Goal: Task Accomplishment & Management: Manage account settings

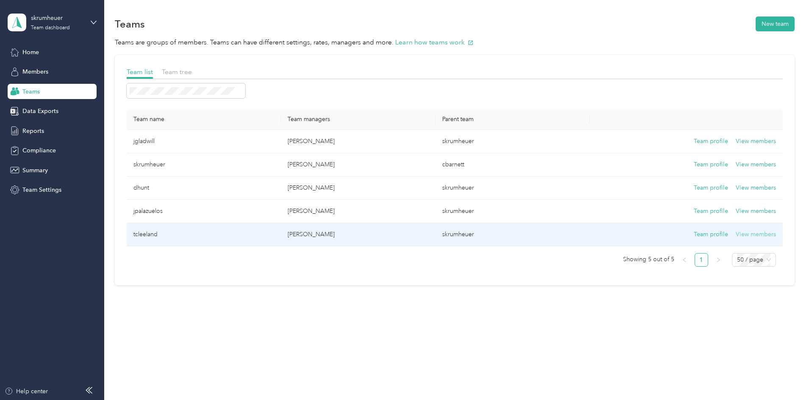
click at [736, 233] on button "View members" at bounding box center [756, 234] width 40 height 9
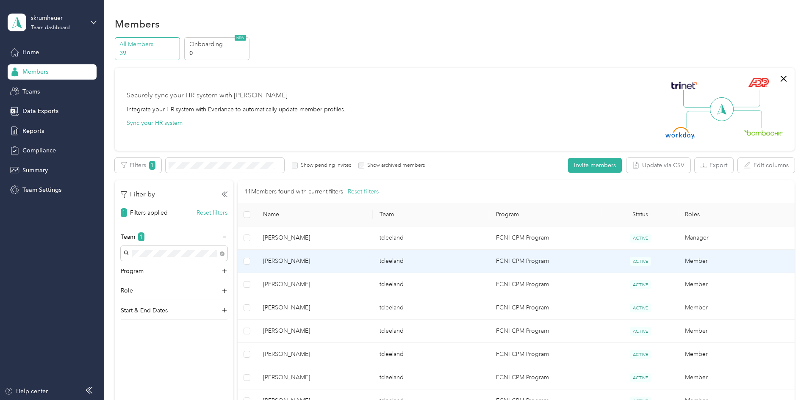
click at [347, 265] on span "[PERSON_NAME]" at bounding box center [314, 261] width 103 height 9
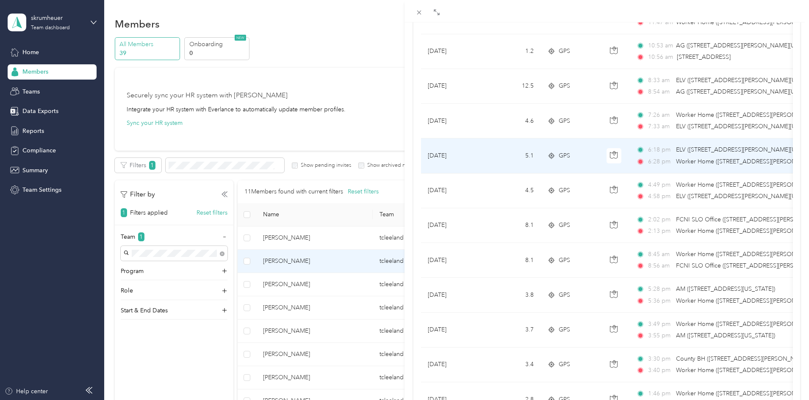
scroll to position [682, 0]
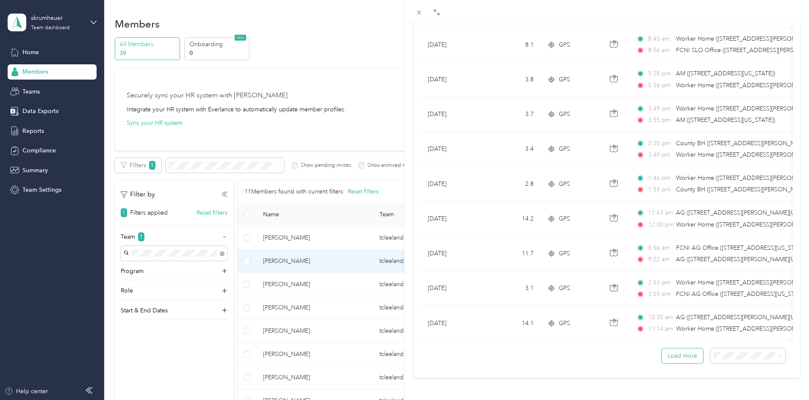
click at [679, 350] on button "Load more" at bounding box center [683, 356] width 42 height 15
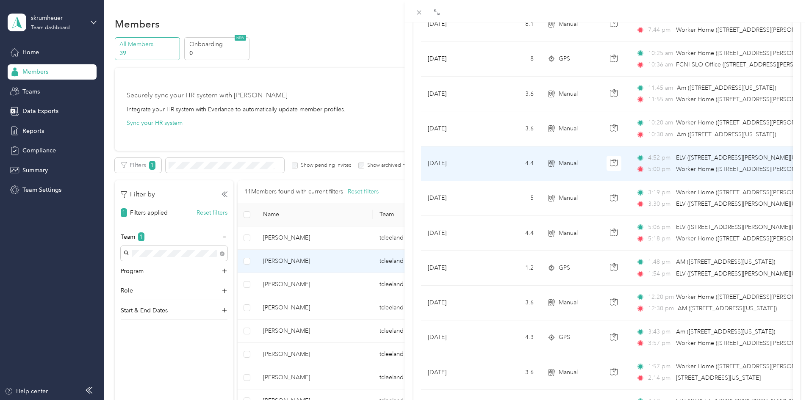
scroll to position [1553, 0]
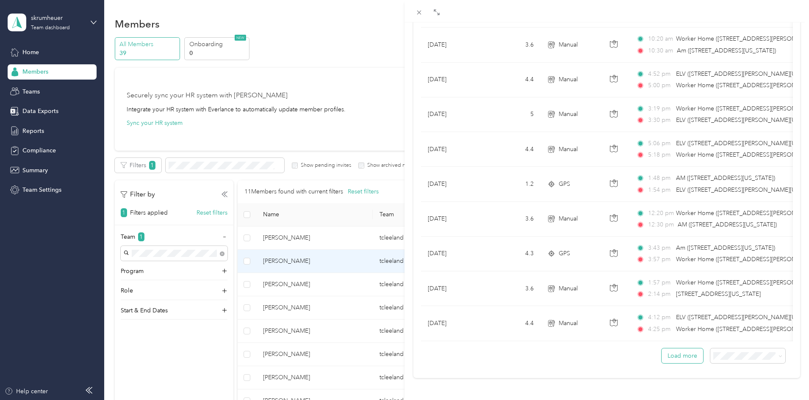
click at [675, 349] on button "Load more" at bounding box center [683, 356] width 42 height 15
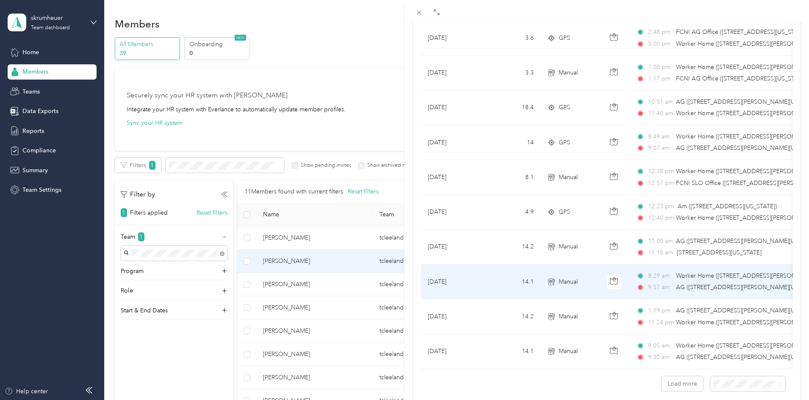
scroll to position [2425, 0]
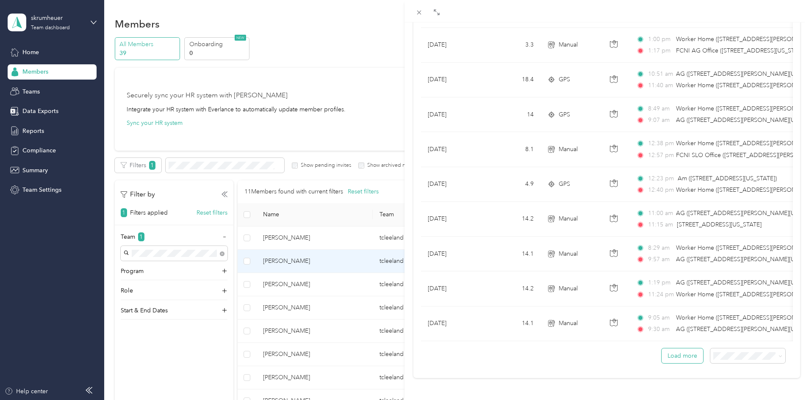
click at [672, 349] on button "Load more" at bounding box center [683, 356] width 42 height 15
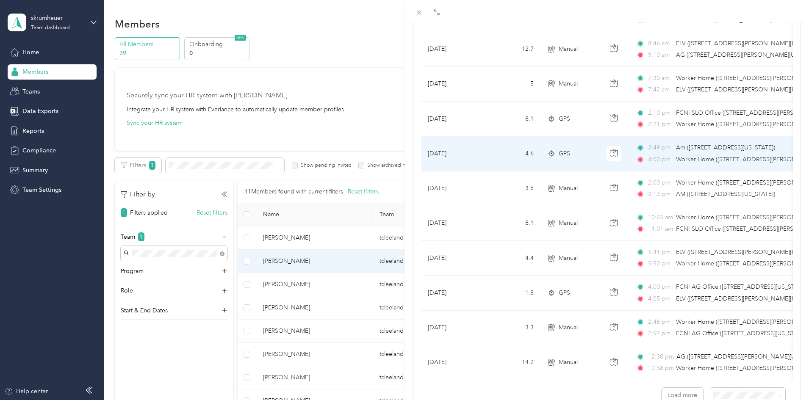
scroll to position [3296, 0]
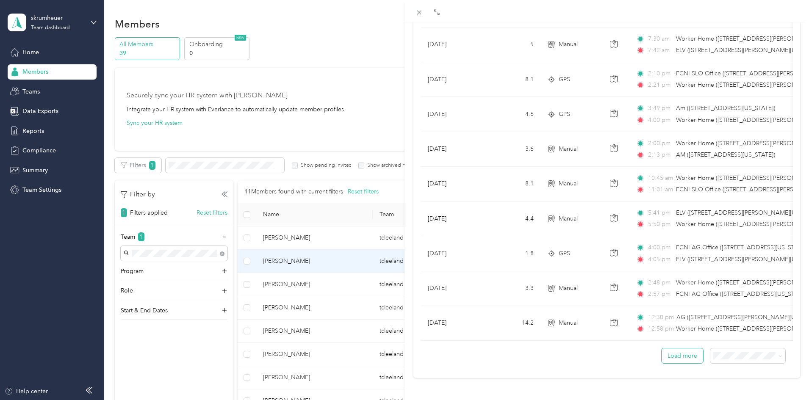
click at [684, 354] on button "Load more" at bounding box center [683, 356] width 42 height 15
click at [670, 349] on button "Load more" at bounding box center [683, 356] width 42 height 15
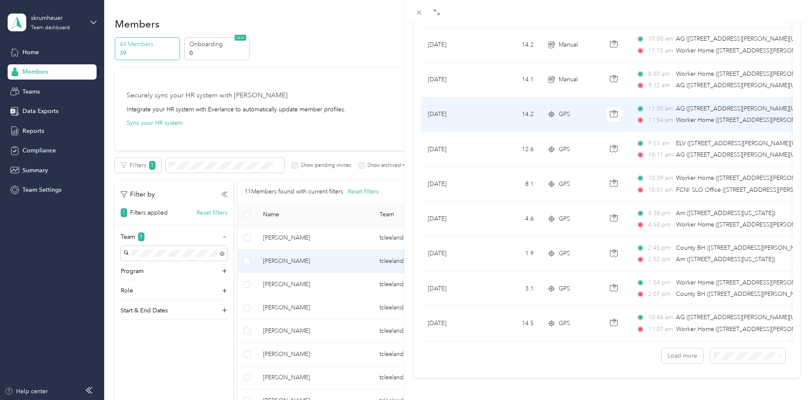
scroll to position [5038, 0]
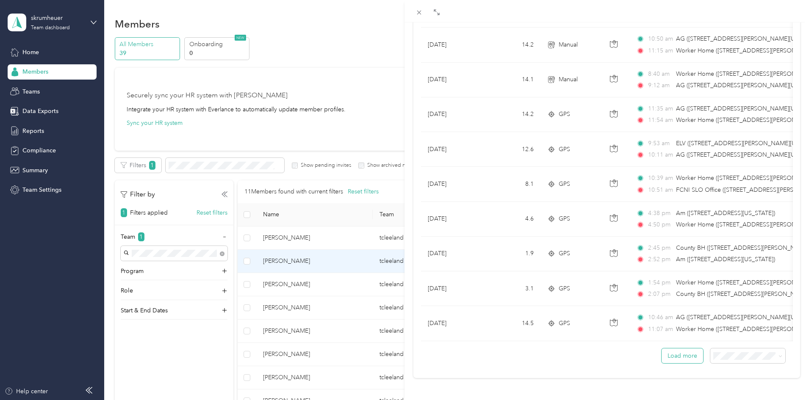
click at [671, 349] on button "Load more" at bounding box center [683, 356] width 42 height 15
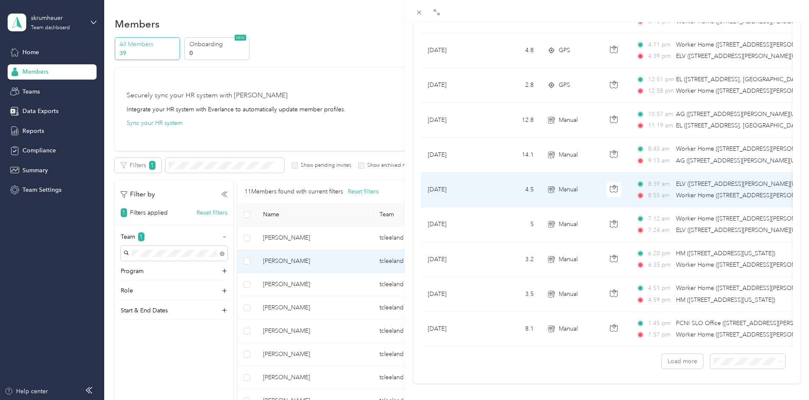
scroll to position [5910, 0]
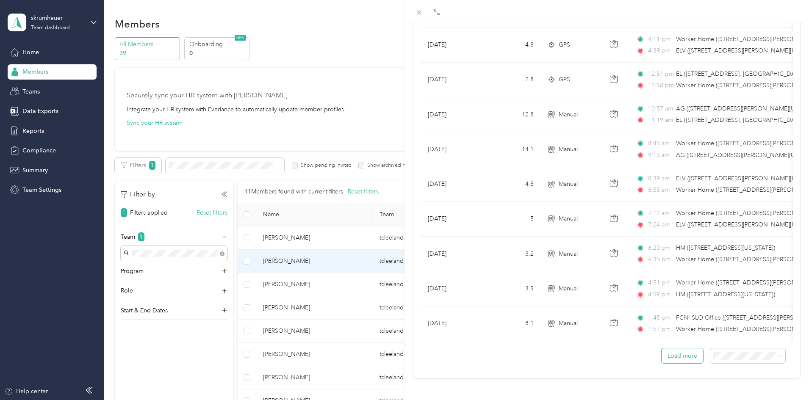
click at [673, 354] on button "Load more" at bounding box center [683, 356] width 42 height 15
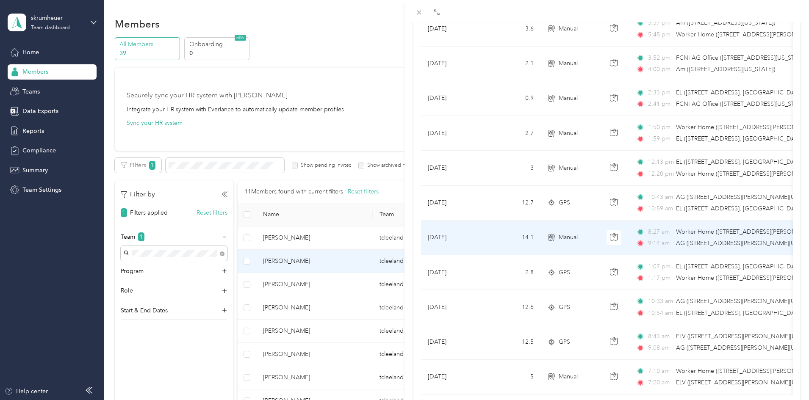
scroll to position [6781, 0]
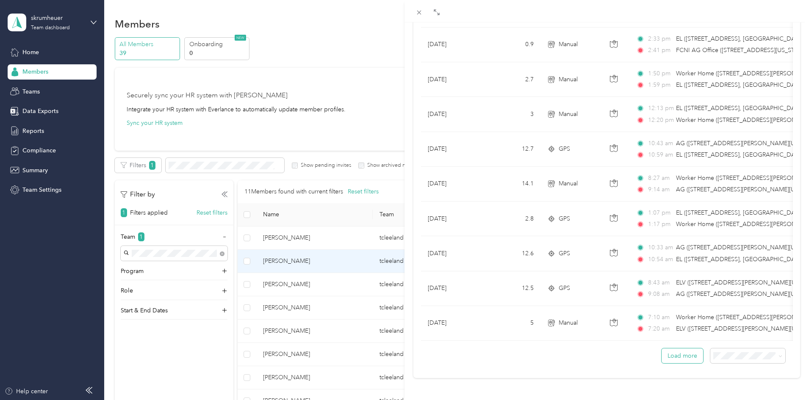
click at [669, 353] on button "Load more" at bounding box center [683, 356] width 42 height 15
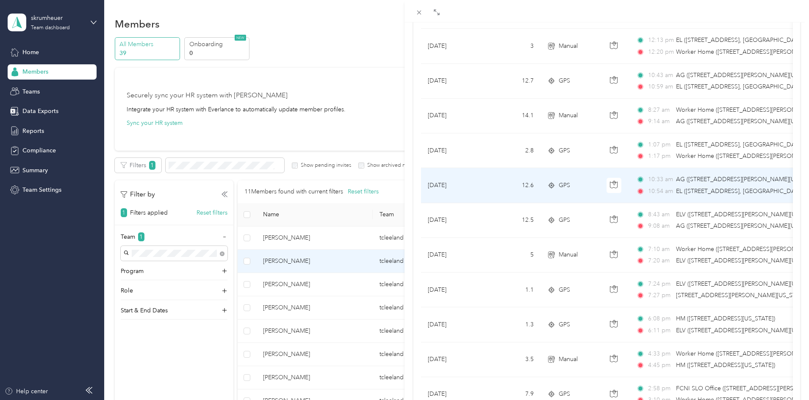
scroll to position [6951, 0]
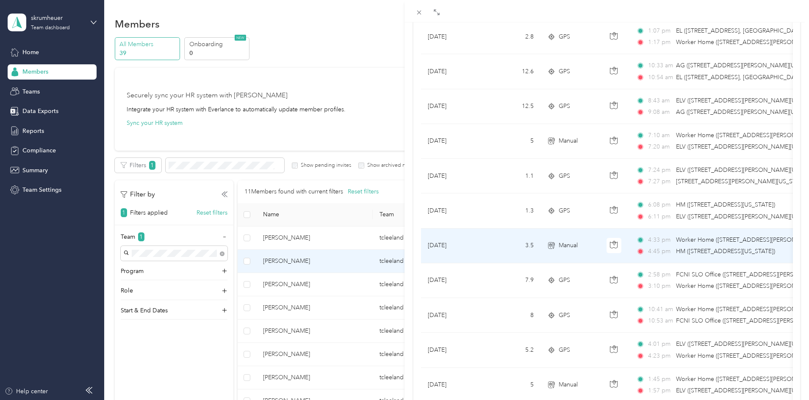
click at [701, 248] on span "HM ([STREET_ADDRESS][US_STATE])" at bounding box center [725, 251] width 99 height 7
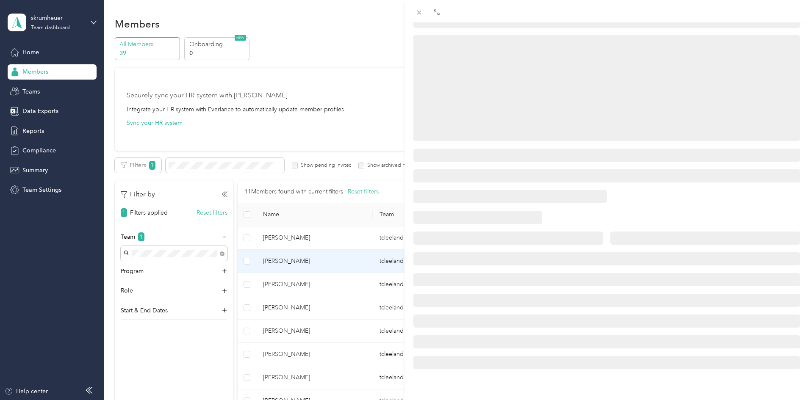
scroll to position [90, 0]
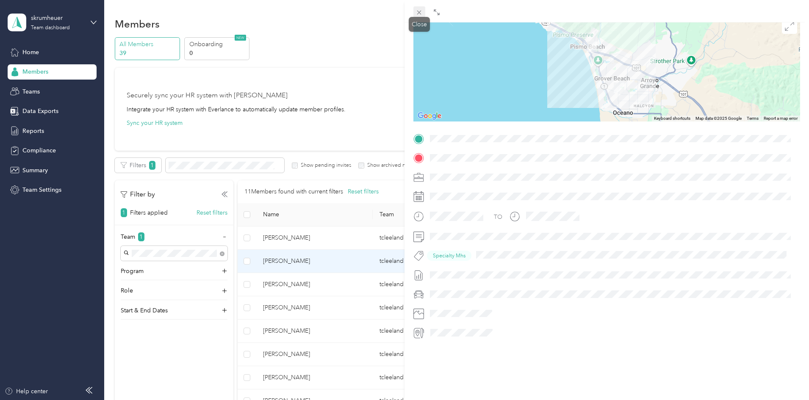
click at [420, 10] on icon at bounding box center [419, 12] width 7 height 7
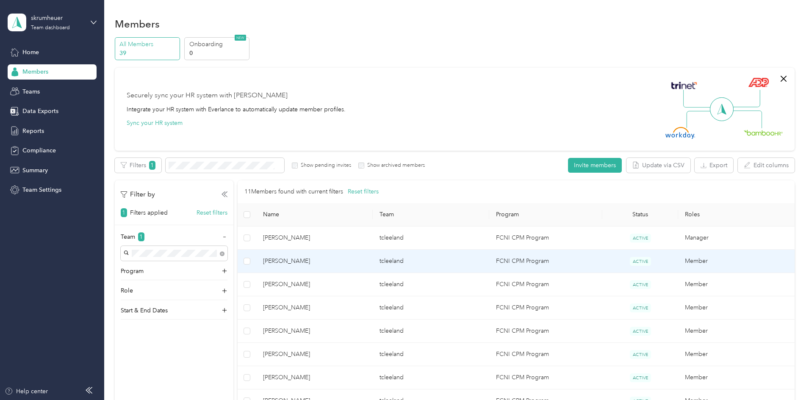
click at [366, 259] on span "[PERSON_NAME]" at bounding box center [314, 261] width 103 height 9
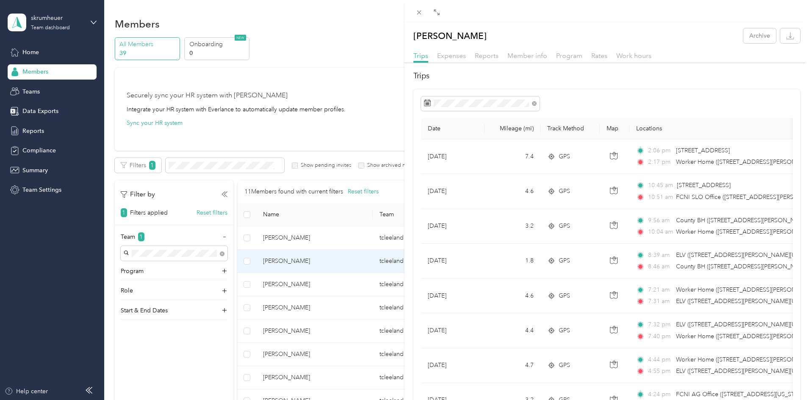
click at [489, 60] on div "Reports" at bounding box center [487, 56] width 24 height 11
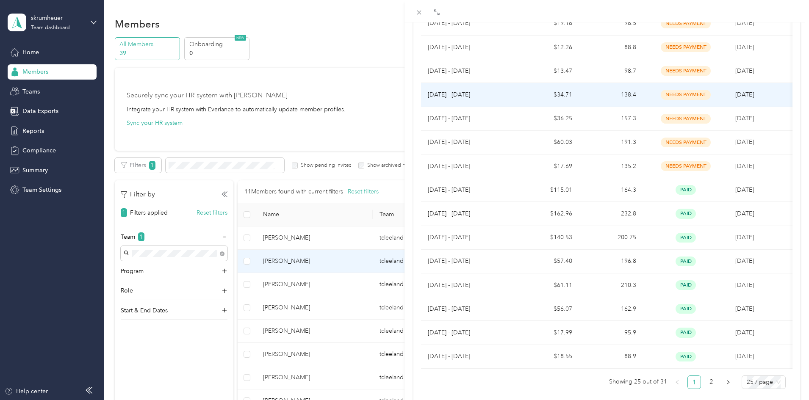
scroll to position [381, 0]
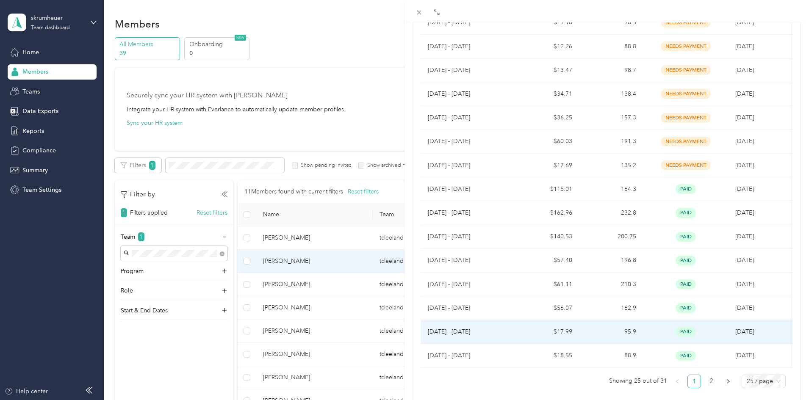
click at [486, 332] on p "[DATE] - [DATE]" at bounding box center [468, 332] width 81 height 9
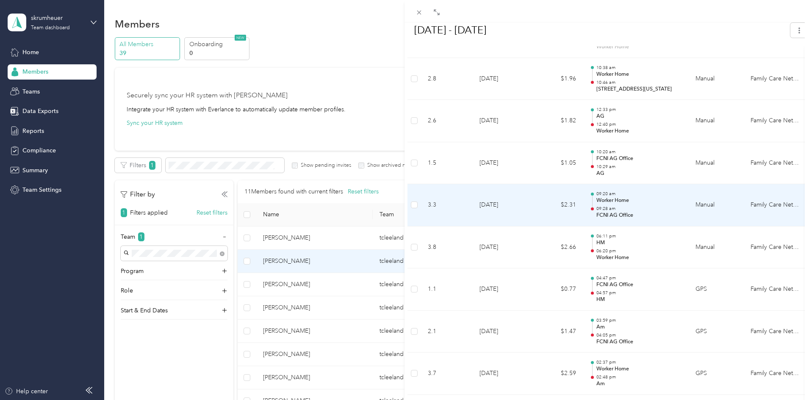
scroll to position [593, 0]
